Goal: Task Accomplishment & Management: Manage account settings

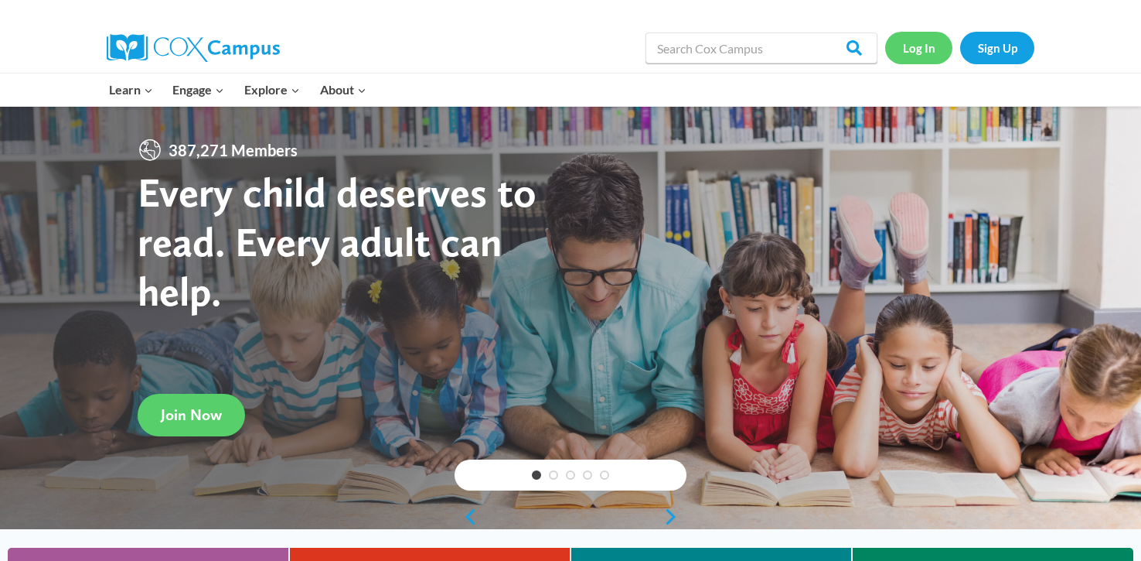
click at [926, 43] on link "Log In" at bounding box center [918, 48] width 67 height 32
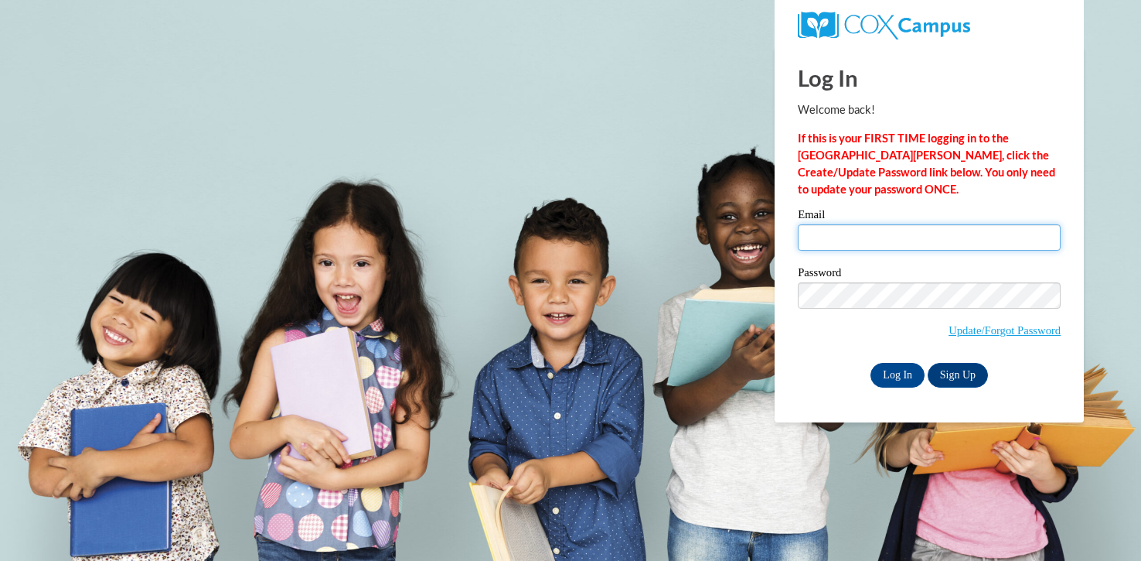
click at [858, 241] on input "Email" at bounding box center [929, 237] width 263 height 26
type input "jengel@mtsd.k12.wi.us"
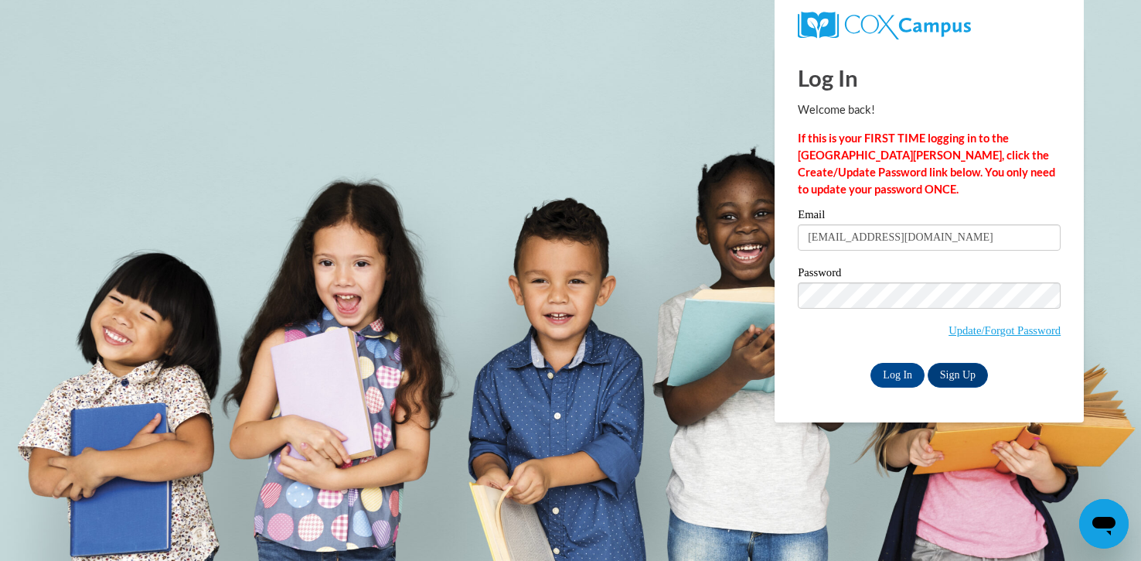
click at [828, 333] on span "Update/Forgot Password" at bounding box center [929, 314] width 263 height 64
click at [876, 374] on input "Log In" at bounding box center [898, 375] width 54 height 25
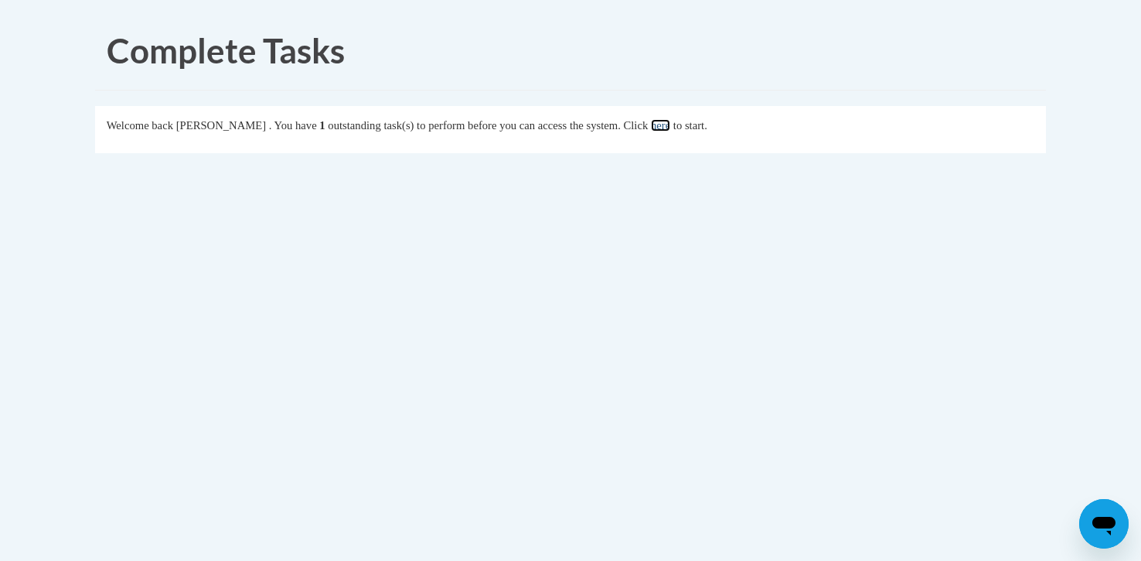
click at [671, 125] on link "here" at bounding box center [660, 125] width 19 height 12
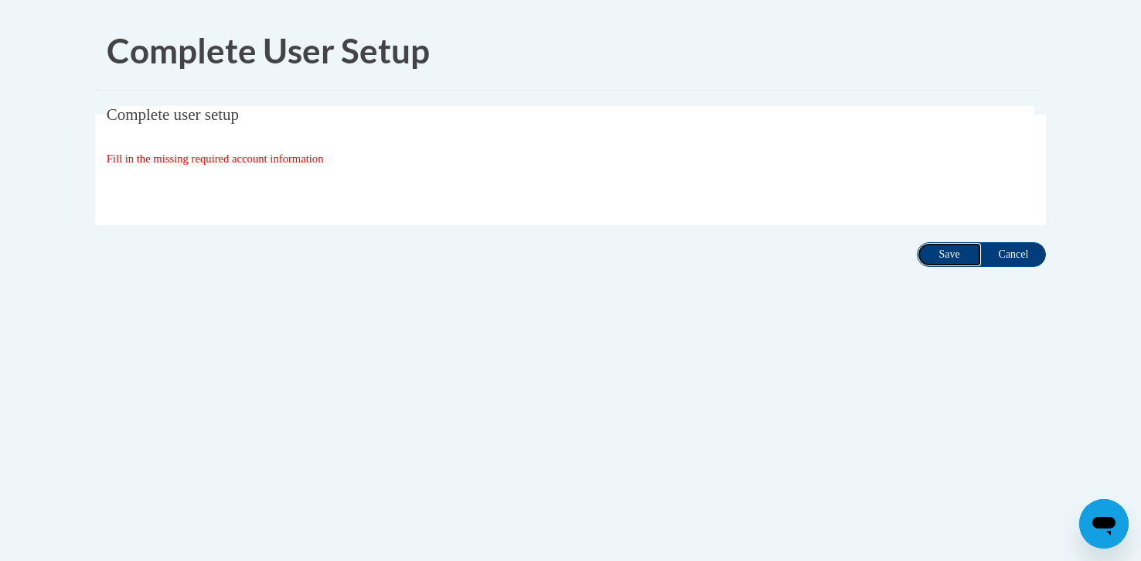
click at [944, 250] on input "Save" at bounding box center [949, 254] width 65 height 25
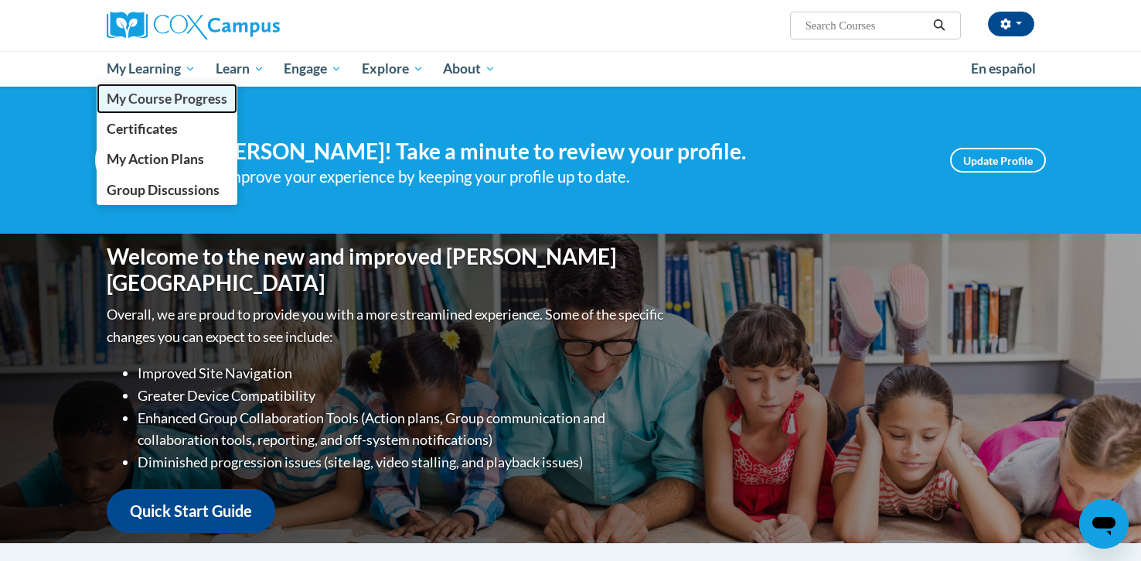
click at [171, 106] on span "My Course Progress" at bounding box center [167, 98] width 121 height 16
